Goal: Information Seeking & Learning: Check status

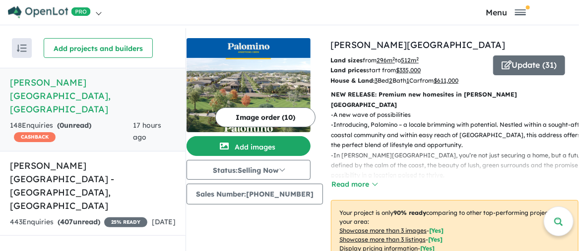
scroll to position [496, 0]
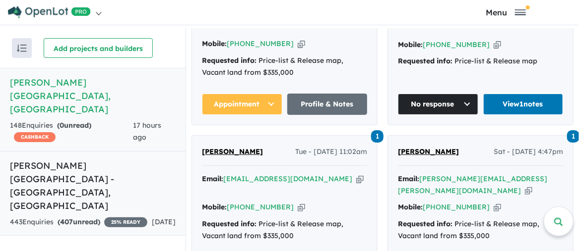
click at [92, 159] on h5 "[PERSON_NAME][GEOGRAPHIC_DATA] - [GEOGRAPHIC_DATA] , [GEOGRAPHIC_DATA]" at bounding box center [93, 186] width 166 height 54
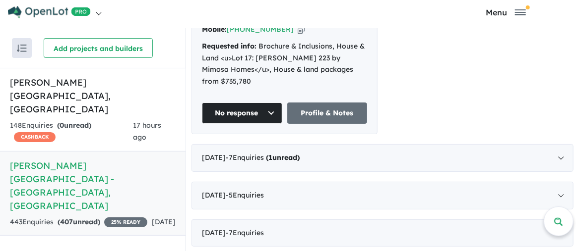
scroll to position [496, 0]
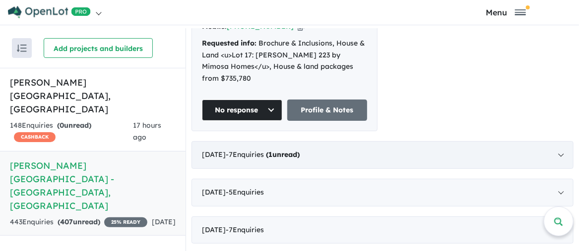
click at [224, 141] on div "[DATE] - 7 Enquir ies ( 1 unread)" at bounding box center [382, 155] width 382 height 28
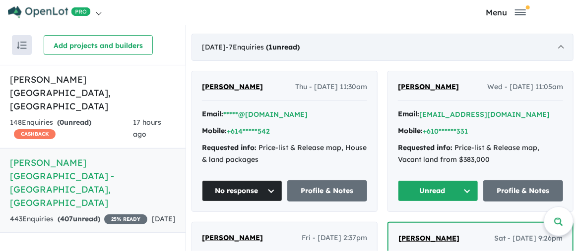
scroll to position [426, 0]
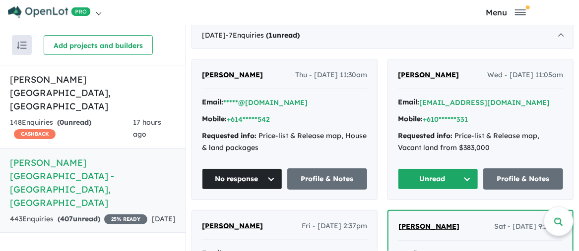
click at [465, 169] on button "Unread" at bounding box center [438, 179] width 80 height 21
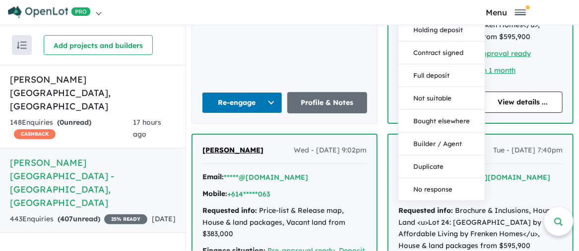
scroll to position [773, 0]
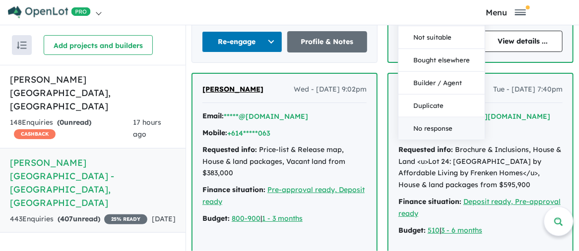
click at [445, 118] on button "No response" at bounding box center [441, 129] width 86 height 22
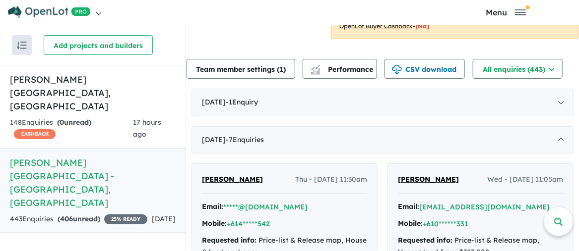
scroll to position [277, 0]
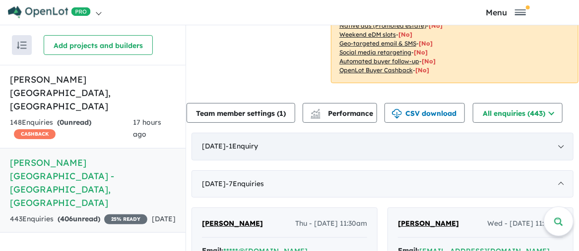
click at [229, 133] on div "[DATE] - 1 Enquir y ( 0 unread)" at bounding box center [382, 147] width 382 height 28
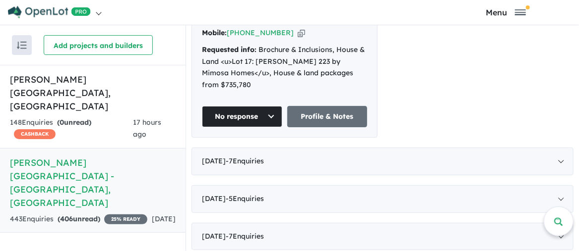
scroll to position [476, 0]
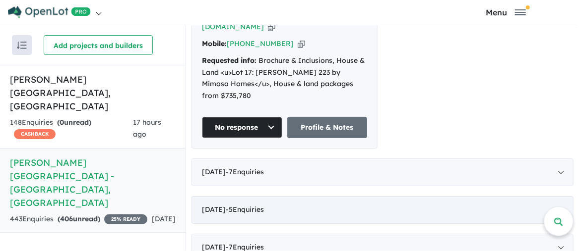
click at [256, 205] on span "- 5 Enquir ies ( 0 unread)" at bounding box center [245, 209] width 38 height 9
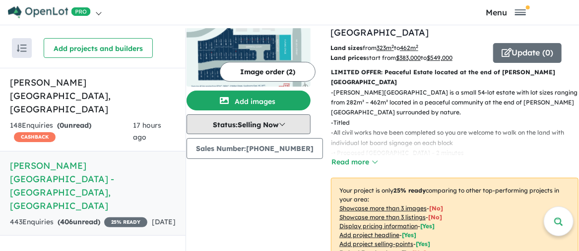
scroll to position [0, 0]
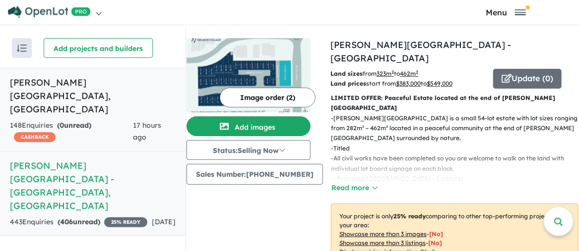
click at [73, 84] on h5 "[PERSON_NAME][GEOGRAPHIC_DATA] , [GEOGRAPHIC_DATA]" at bounding box center [93, 96] width 166 height 40
